Goal: Task Accomplishment & Management: Use online tool/utility

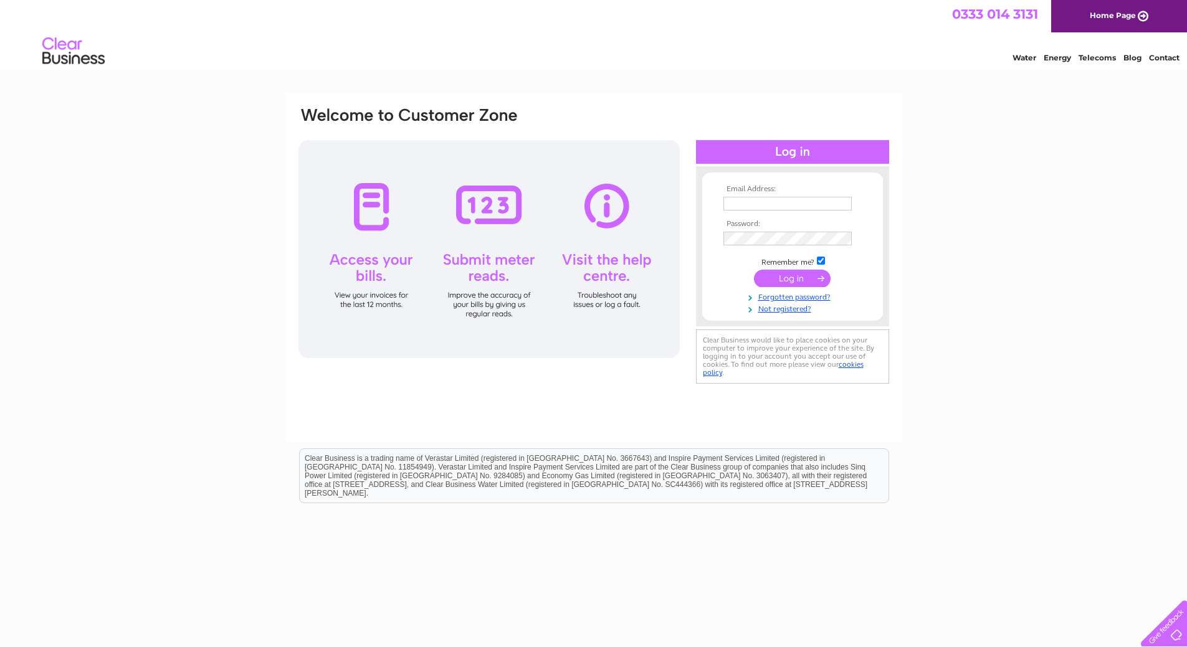
click at [801, 206] on input "text" at bounding box center [787, 204] width 128 height 14
type input "[EMAIL_ADDRESS][DOMAIN_NAME]"
click at [754, 271] on input "submit" at bounding box center [792, 279] width 77 height 17
click at [788, 278] on input "submit" at bounding box center [792, 279] width 77 height 17
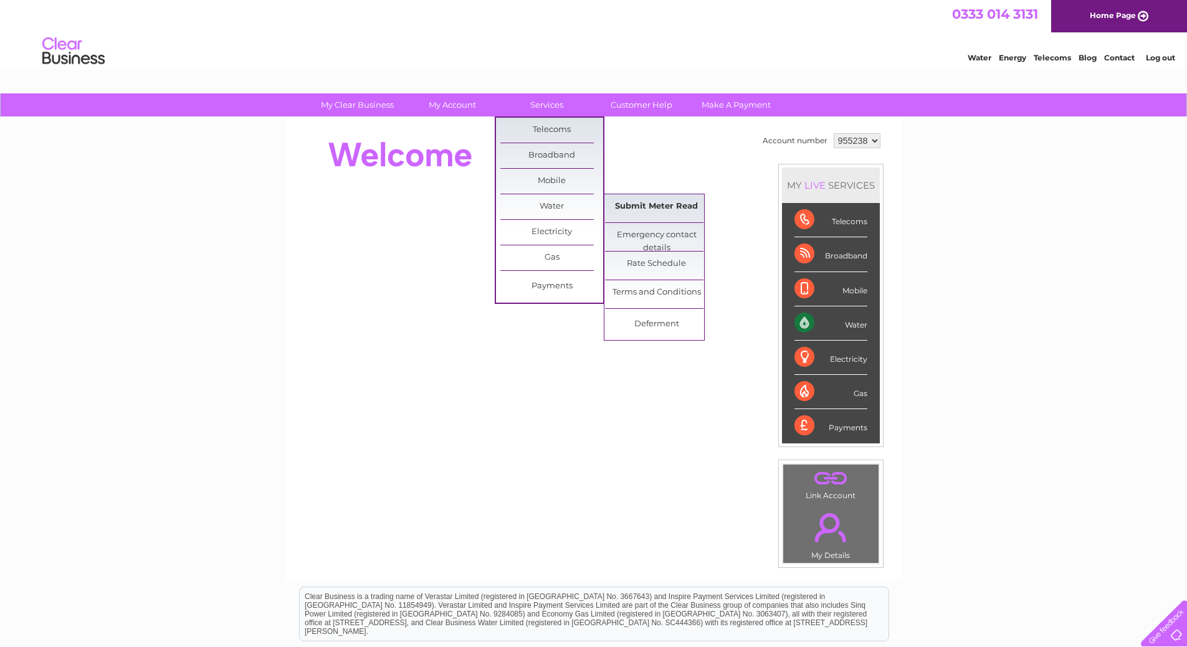
click at [632, 210] on link "Submit Meter Read" at bounding box center [656, 206] width 103 height 25
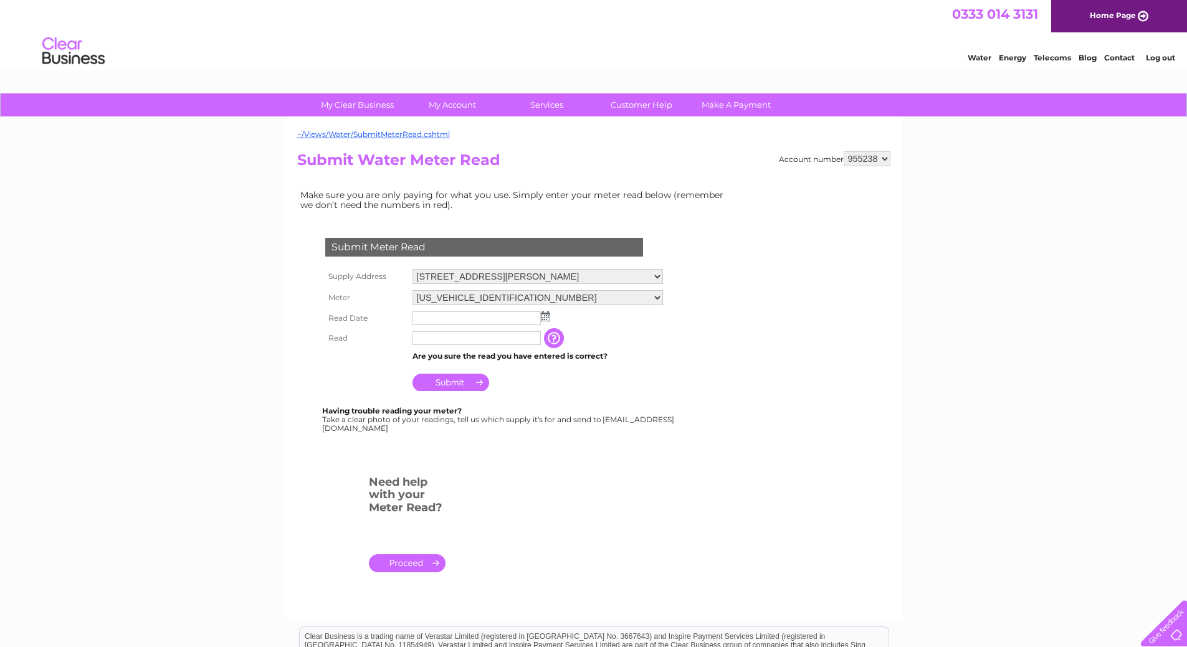
click at [546, 315] on img at bounding box center [545, 317] width 9 height 10
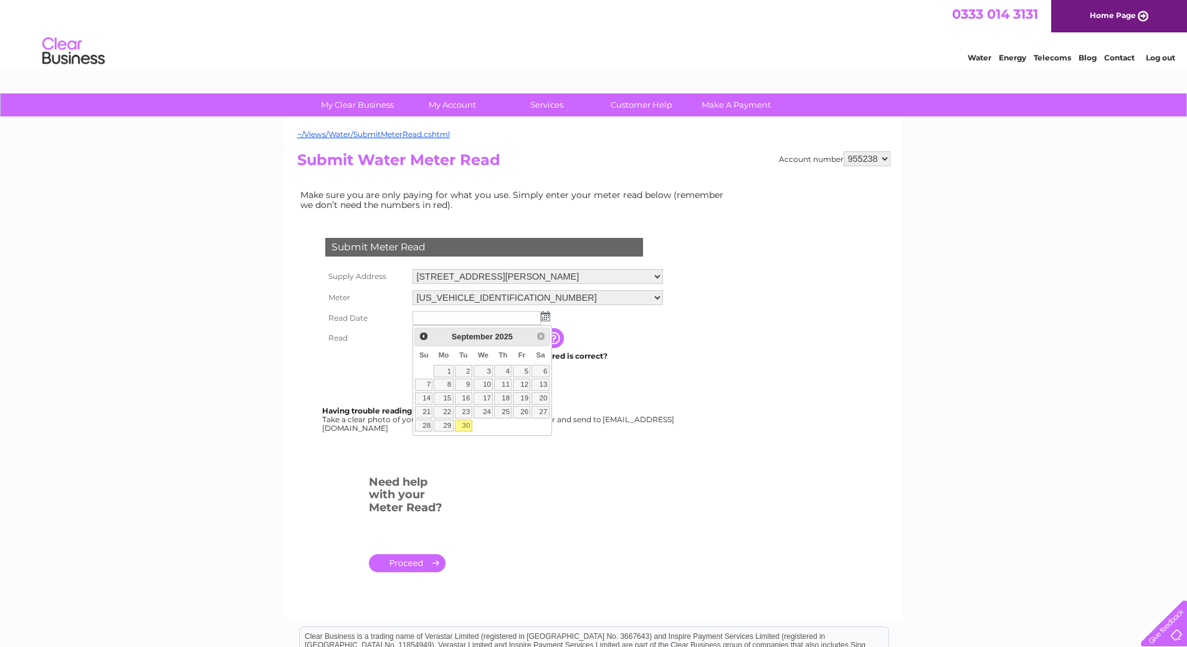
drag, startPoint x: 460, startPoint y: 427, endPoint x: 463, endPoint y: 420, distance: 7.9
click at [462, 427] on link "30" at bounding box center [463, 426] width 17 height 12
type input "2025/09/30"
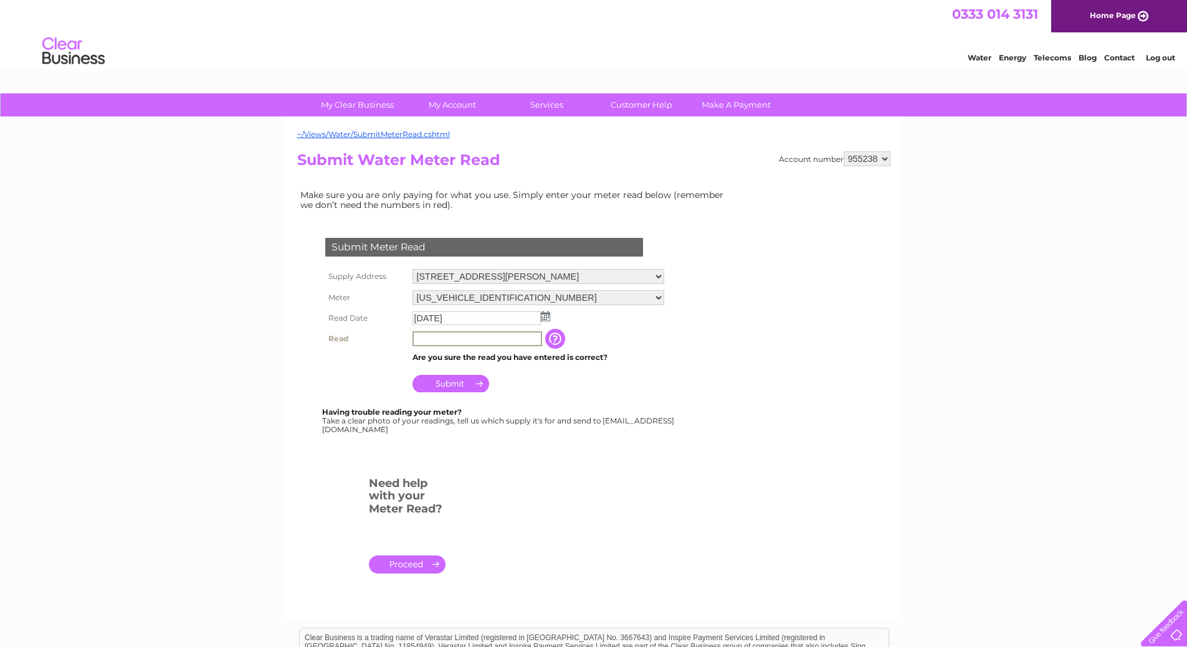
click at [455, 342] on input "text" at bounding box center [477, 338] width 130 height 15
type input "57763"
click at [445, 381] on input "Submit" at bounding box center [450, 382] width 77 height 17
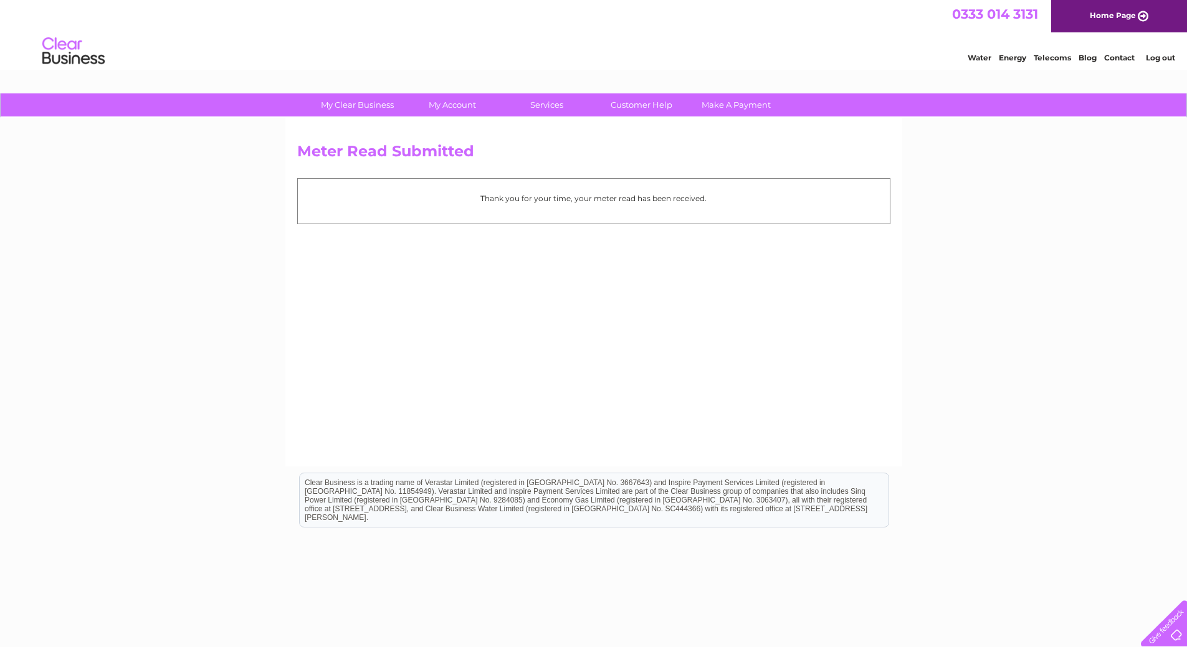
click at [1162, 56] on link "Log out" at bounding box center [1160, 57] width 29 height 9
